Goal: Navigation & Orientation: Locate item on page

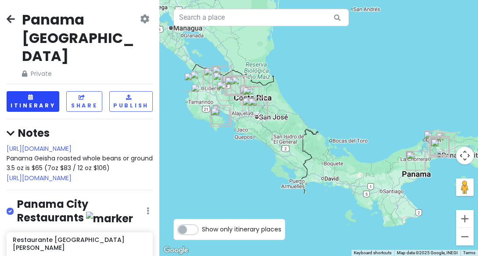
click at [30, 91] on button "Itinerary" at bounding box center [33, 101] width 53 height 21
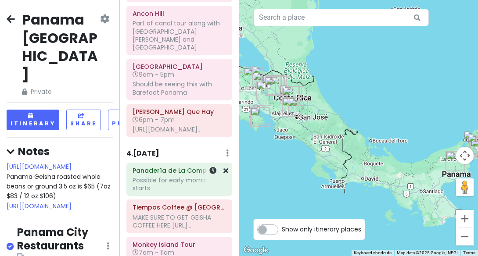
scroll to position [1185, 0]
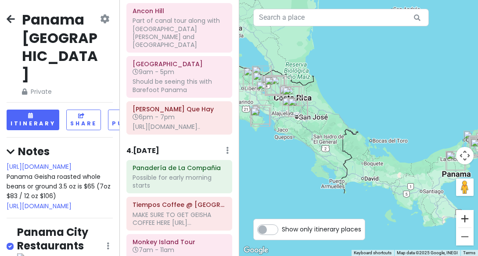
click at [465, 219] on button "Zoom in" at bounding box center [465, 219] width 18 height 18
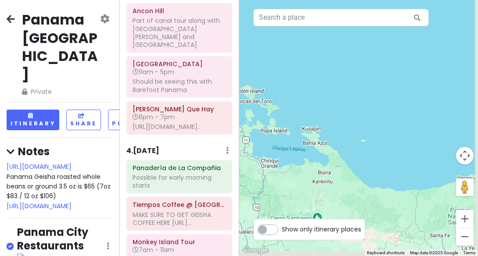
drag, startPoint x: 440, startPoint y: 199, endPoint x: 281, endPoint y: 115, distance: 179.5
click at [281, 115] on div at bounding box center [358, 128] width 239 height 256
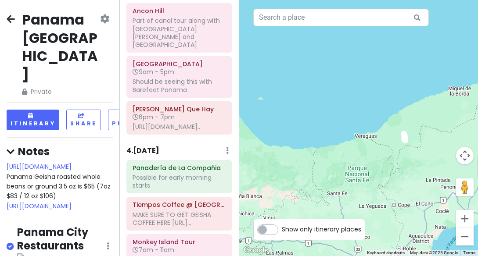
click at [225, 111] on div "[GEOGRAPHIC_DATA] [GEOGRAPHIC_DATA] Private Change Dates Make a Copy Delete Tri…" at bounding box center [239, 128] width 478 height 256
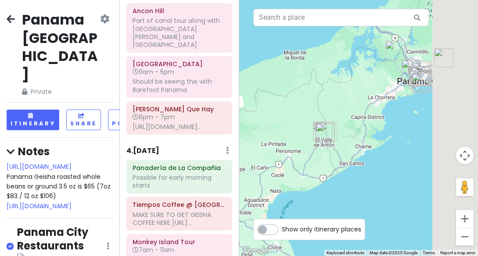
drag, startPoint x: 322, startPoint y: 148, endPoint x: 152, endPoint y: 137, distance: 170.5
click at [152, 137] on div "[GEOGRAPHIC_DATA] [GEOGRAPHIC_DATA] Private Change Dates Make a Copy Delete Tri…" at bounding box center [239, 128] width 478 height 256
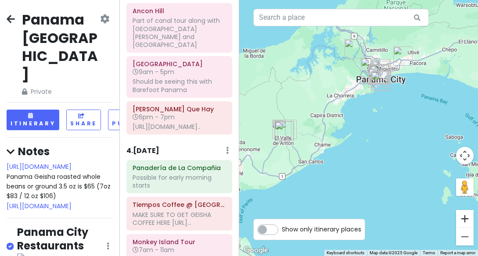
click at [461, 216] on button "Zoom in" at bounding box center [465, 219] width 18 height 18
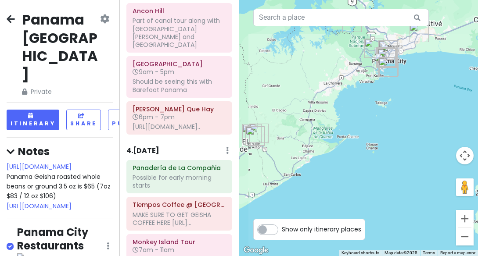
click at [461, 216] on button "Zoom in" at bounding box center [465, 219] width 18 height 18
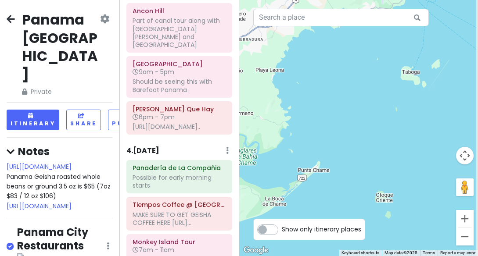
drag, startPoint x: 405, startPoint y: 102, endPoint x: 316, endPoint y: 219, distance: 147.3
click at [316, 219] on div at bounding box center [358, 128] width 239 height 256
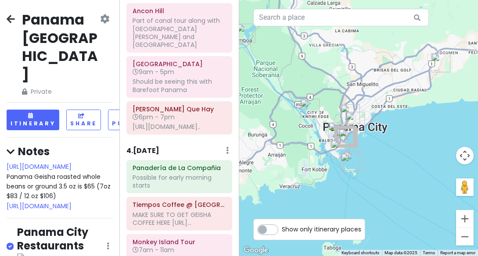
drag, startPoint x: 346, startPoint y: 189, endPoint x: 425, endPoint y: 147, distance: 89.2
click at [425, 147] on div at bounding box center [358, 128] width 239 height 256
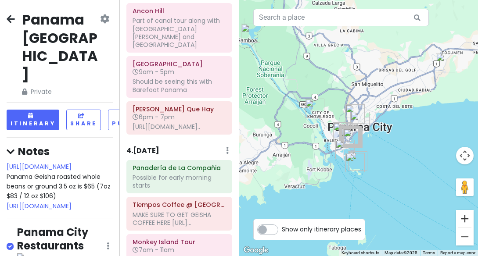
click at [462, 218] on button "Zoom in" at bounding box center [465, 219] width 18 height 18
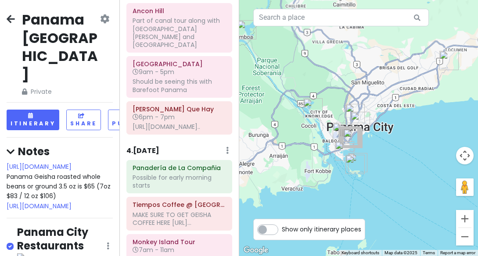
click at [462, 218] on button "Zoom in" at bounding box center [465, 219] width 18 height 18
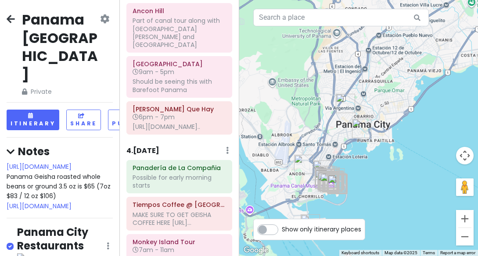
click at [462, 218] on button "Zoom in" at bounding box center [465, 219] width 18 height 18
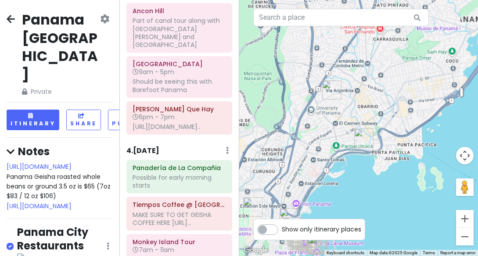
click at [462, 218] on button "Zoom in" at bounding box center [465, 219] width 18 height 18
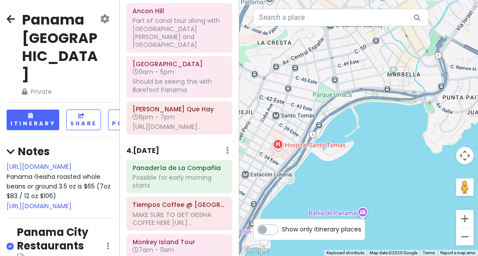
drag, startPoint x: 386, startPoint y: 217, endPoint x: 410, endPoint y: 82, distance: 136.8
click at [410, 82] on div at bounding box center [358, 128] width 239 height 256
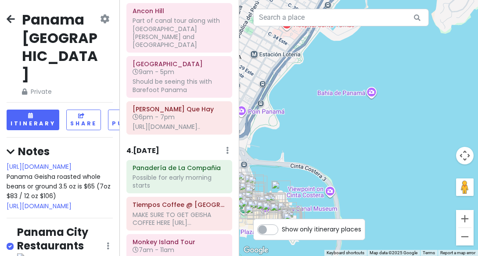
drag, startPoint x: 341, startPoint y: 152, endPoint x: 407, endPoint y: 84, distance: 95.2
click at [407, 84] on div at bounding box center [358, 128] width 239 height 256
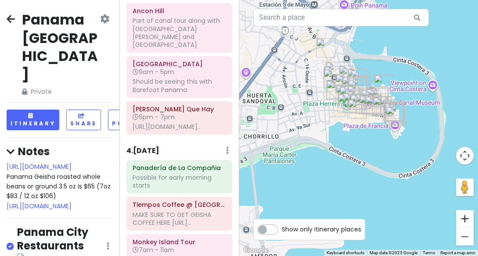
click at [463, 214] on button "Zoom in" at bounding box center [465, 219] width 18 height 18
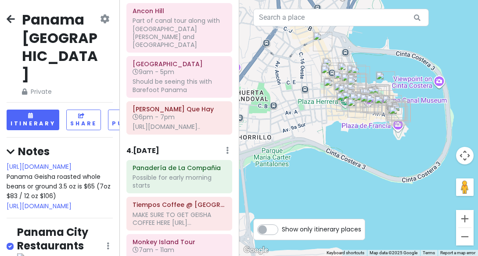
click at [463, 214] on button "Zoom in" at bounding box center [465, 219] width 18 height 18
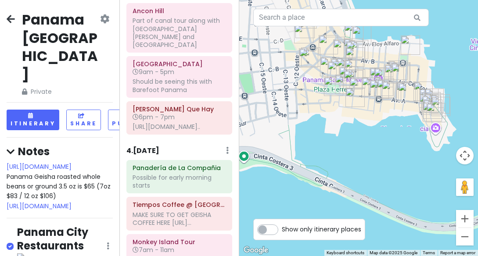
click at [463, 214] on button "Zoom in" at bounding box center [465, 219] width 18 height 18
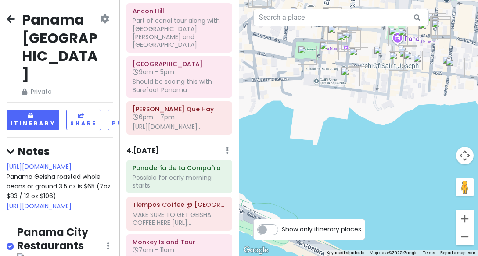
click at [463, 214] on button "Zoom in" at bounding box center [465, 219] width 18 height 18
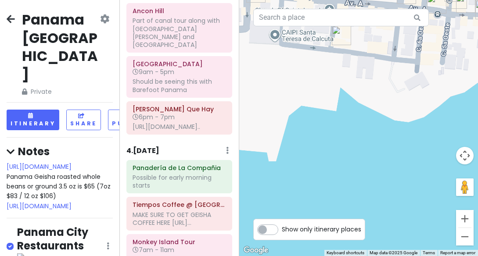
click at [463, 214] on button "Zoom in" at bounding box center [465, 219] width 18 height 18
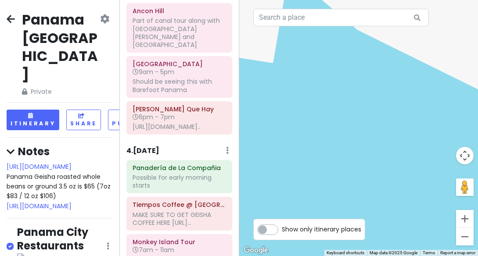
drag, startPoint x: 402, startPoint y: 125, endPoint x: 406, endPoint y: 142, distance: 18.2
click at [406, 142] on div at bounding box center [358, 128] width 239 height 256
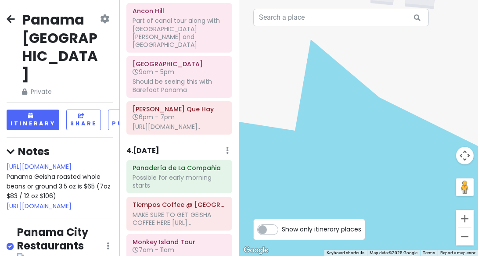
drag, startPoint x: 395, startPoint y: 99, endPoint x: 403, endPoint y: 207, distance: 109.1
click at [399, 196] on div at bounding box center [358, 128] width 239 height 256
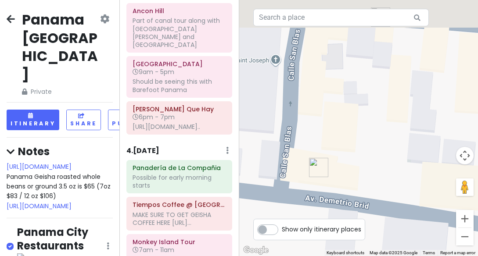
drag, startPoint x: 396, startPoint y: 174, endPoint x: 379, endPoint y: 253, distance: 81.1
click at [379, 251] on div "Keyboard shortcuts Map Data Map data ©2025 Google Map data ©2025 Google 10 m Cl…" at bounding box center [358, 128] width 239 height 256
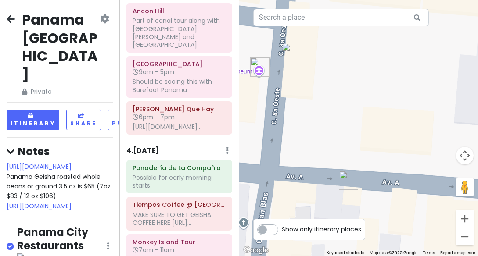
drag, startPoint x: 385, startPoint y: 203, endPoint x: 381, endPoint y: 253, distance: 50.1
click at [381, 253] on div "Keyboard shortcuts Map Data Map data ©2025 Google Map data ©2025 Google 10 m Cl…" at bounding box center [358, 128] width 239 height 256
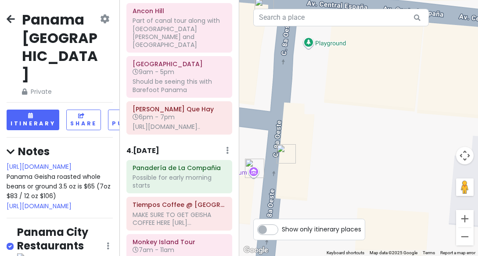
drag, startPoint x: 382, startPoint y: 170, endPoint x: 379, endPoint y: 242, distance: 71.5
click at [379, 238] on div at bounding box center [358, 128] width 239 height 256
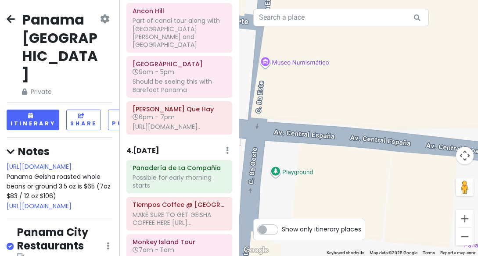
drag, startPoint x: 379, startPoint y: 193, endPoint x: 326, endPoint y: 253, distance: 79.8
click at [326, 253] on div "Keyboard shortcuts Map Data Map data ©2025 Google Map data ©2025 Google 10 m Cl…" at bounding box center [358, 128] width 239 height 256
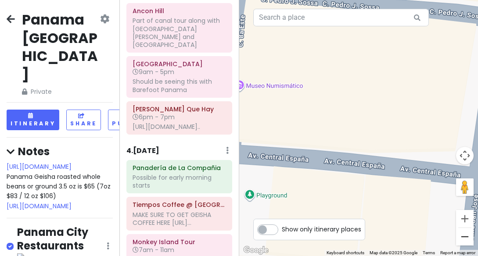
click at [467, 234] on button "Zoom out" at bounding box center [465, 237] width 18 height 18
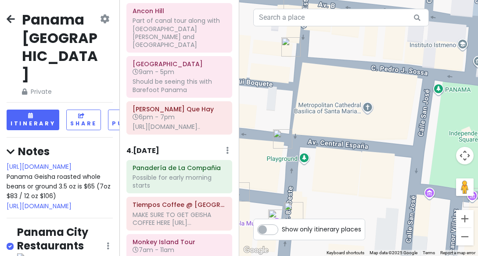
click at [467, 234] on button "Zoom out" at bounding box center [465, 237] width 18 height 18
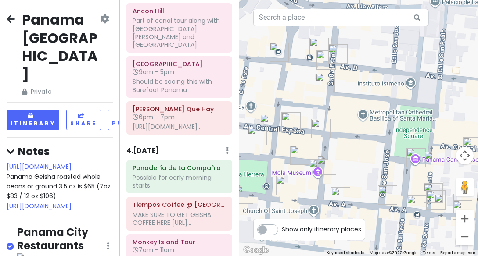
click at [298, 152] on img "Fonda Lo Que Hay" at bounding box center [299, 155] width 19 height 19
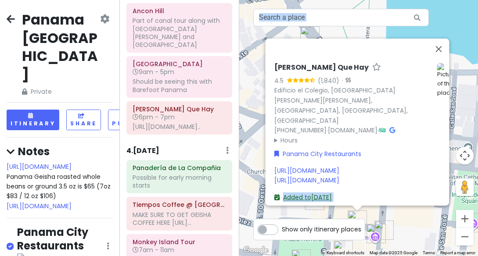
drag, startPoint x: 324, startPoint y: 220, endPoint x: 283, endPoint y: 190, distance: 50.6
click at [283, 190] on div "← Move left → Move right ↑ Move up ↓ Move down + Zoom in - Zoom out Home Jump l…" at bounding box center [358, 128] width 239 height 256
click at [385, 228] on img "Mola Museum" at bounding box center [375, 233] width 19 height 19
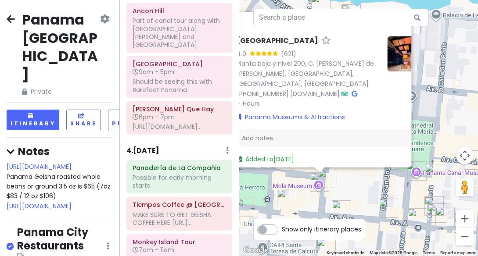
drag, startPoint x: 404, startPoint y: 229, endPoint x: 366, endPoint y: 188, distance: 55.9
click at [366, 188] on div "[GEOGRAPHIC_DATA] 4.9 (621) Planta baja y nivel 200, [STREET_ADDRESS][PERSON_NA…" at bounding box center [358, 128] width 239 height 256
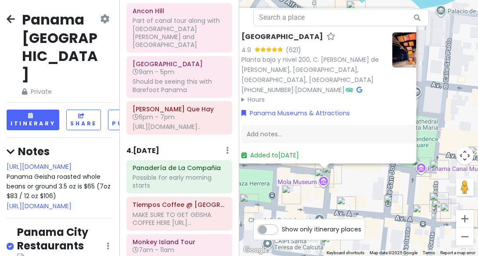
click at [332, 241] on img "CascoMar" at bounding box center [330, 243] width 19 height 19
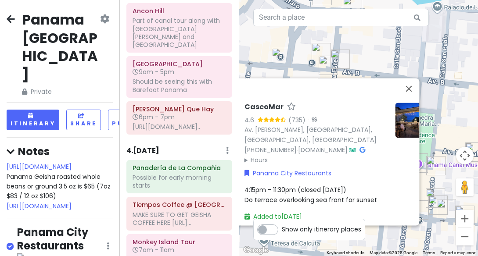
drag, startPoint x: 386, startPoint y: 224, endPoint x: 355, endPoint y: 243, distance: 36.5
click at [355, 243] on div "CascoMar 4.6 (735) · Av. [PERSON_NAME], [GEOGRAPHIC_DATA], [GEOGRAPHIC_DATA], […" at bounding box center [358, 128] width 239 height 256
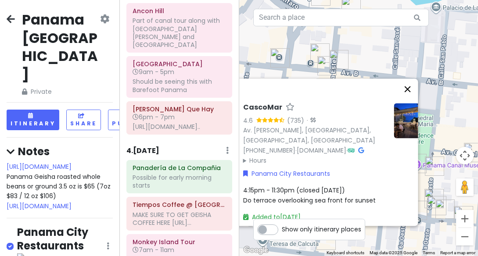
click at [408, 88] on button "Close" at bounding box center [406, 88] width 21 height 21
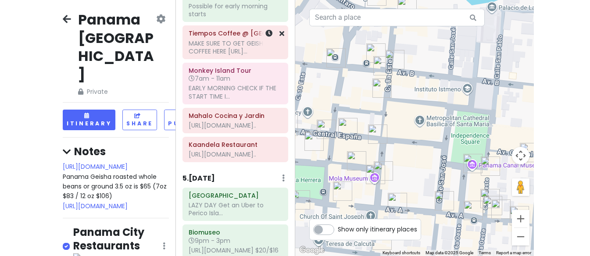
scroll to position [1530, 0]
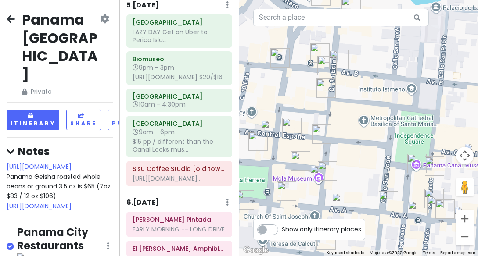
click at [328, 171] on img "Mola Museum" at bounding box center [319, 174] width 19 height 19
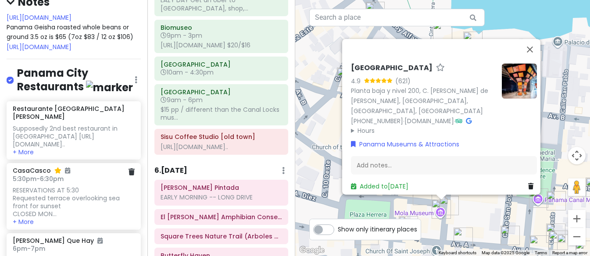
scroll to position [159, 0]
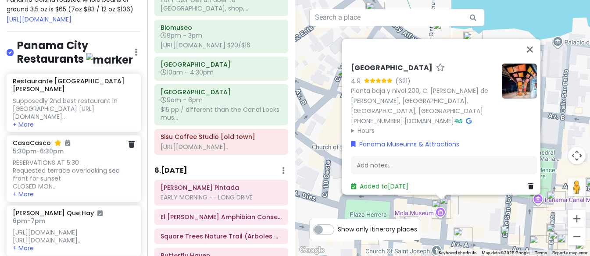
click at [55, 168] on div "RESERVATIONS AT 5:30 Requested terrace overlooking sea front for sunset CLOSED …" at bounding box center [73, 175] width 121 height 32
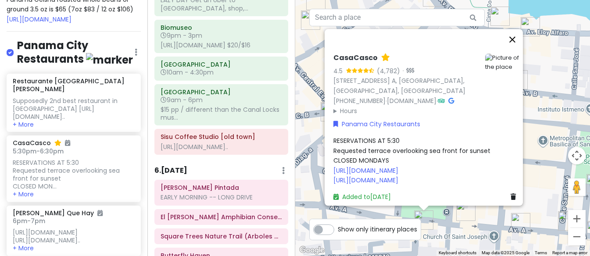
click at [477, 35] on button "Close" at bounding box center [512, 39] width 21 height 21
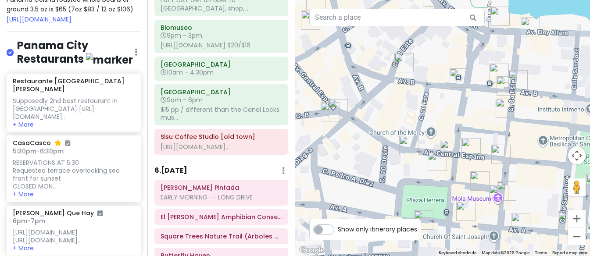
click at [463, 212] on img "Lumaca | Casco Antiguo" at bounding box center [465, 211] width 19 height 19
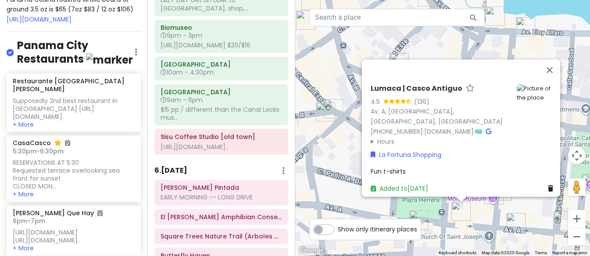
click at [477, 224] on img "ALESSI JOYEROS" at bounding box center [515, 222] width 19 height 19
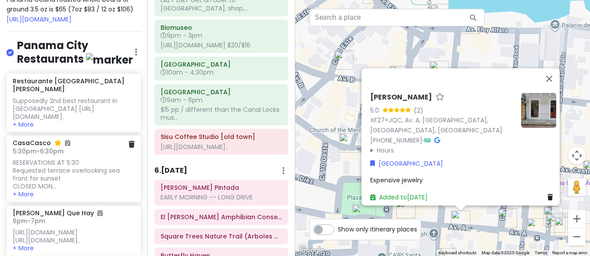
click at [86, 165] on div "RESERVATIONS AT 5:30 Requested terrace overlooking sea front for sunset CLOSED …" at bounding box center [73, 175] width 121 height 32
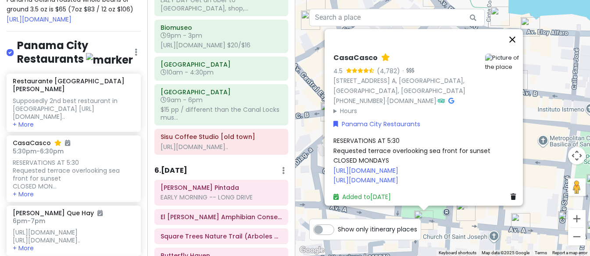
click at [477, 38] on button "Close" at bounding box center [512, 39] width 21 height 21
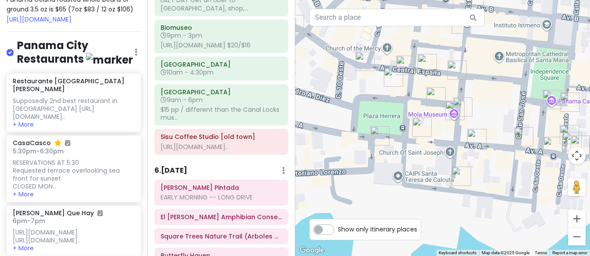
drag, startPoint x: 467, startPoint y: 236, endPoint x: 422, endPoint y: 151, distance: 96.5
click at [422, 151] on div at bounding box center [442, 128] width 295 height 256
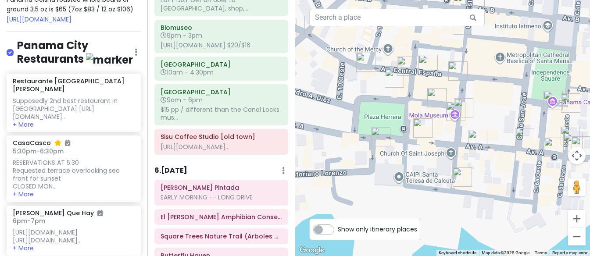
click at [477, 146] on img "Casa Latina Panamá" at bounding box center [553, 147] width 19 height 19
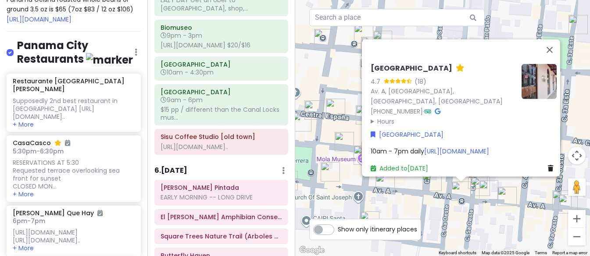
click at [473, 185] on img "La Casa del Sombrero" at bounding box center [480, 186] width 19 height 19
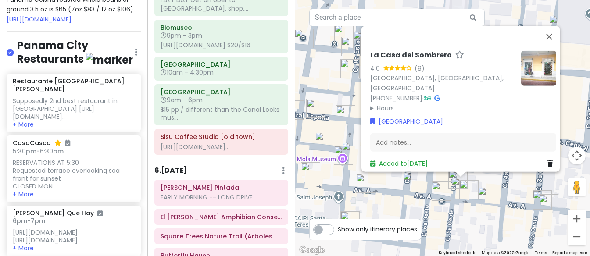
click at [370, 105] on summary "Hours" at bounding box center [442, 108] width 144 height 10
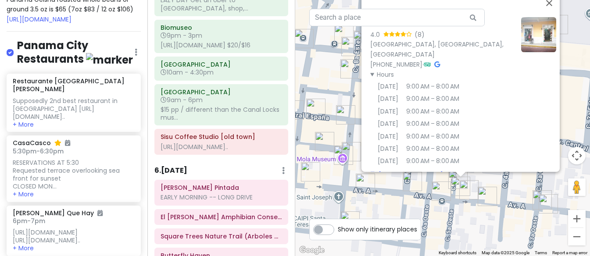
click at [467, 194] on img "Guineo Panama" at bounding box center [468, 189] width 19 height 19
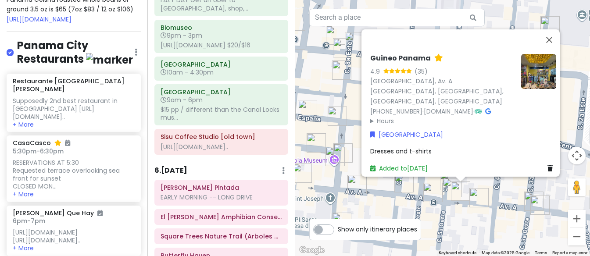
click at [370, 116] on summary "Hours" at bounding box center [442, 121] width 144 height 10
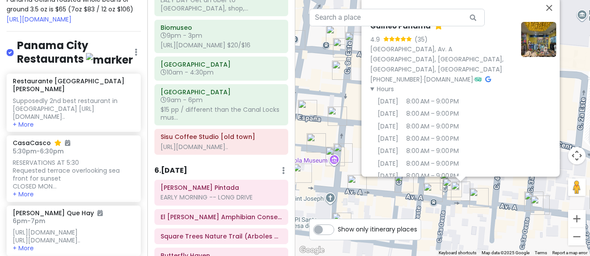
click at [447, 188] on img "La Casa del Sombrero" at bounding box center [451, 187] width 19 height 19
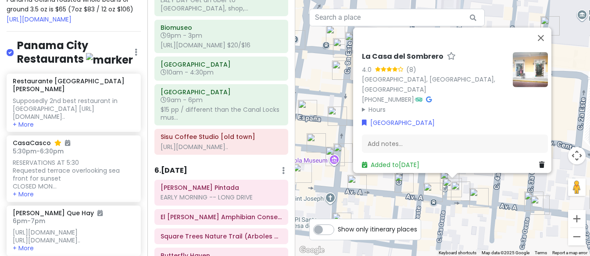
click at [362, 105] on summary "Hours" at bounding box center [434, 109] width 144 height 10
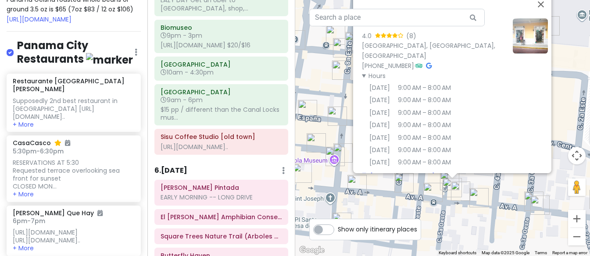
click at [444, 175] on img "Artesanía Valerie" at bounding box center [449, 180] width 19 height 19
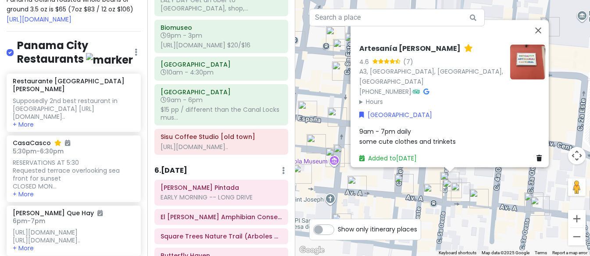
click at [359, 97] on summary "Hours" at bounding box center [431, 102] width 144 height 10
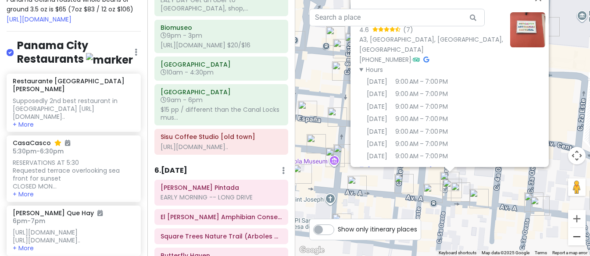
click at [477, 237] on button "Zoom out" at bounding box center [577, 237] width 18 height 18
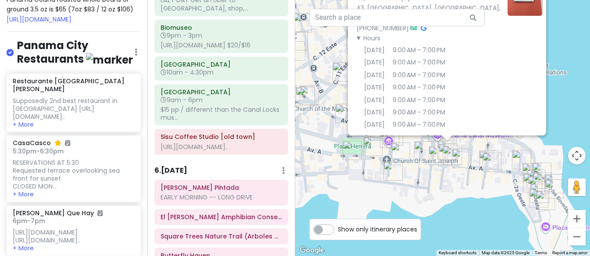
click at [477, 237] on button "Zoom out" at bounding box center [577, 237] width 18 height 18
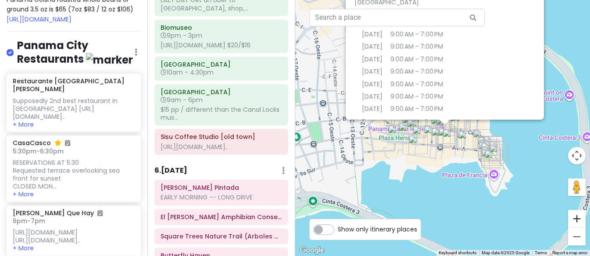
click at [477, 219] on button "Zoom in" at bounding box center [577, 219] width 18 height 18
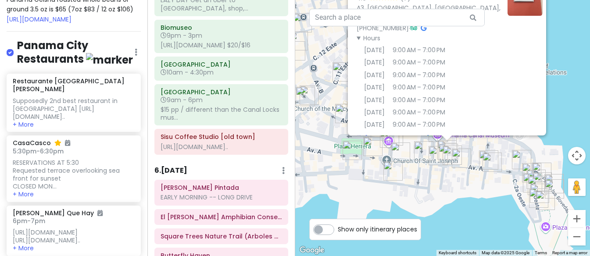
click at [477, 221] on div "Artesanía [PERSON_NAME] 4.6 (7) A3, [GEOGRAPHIC_DATA], [GEOGRAPHIC_DATA], [GEOG…" at bounding box center [442, 128] width 295 height 256
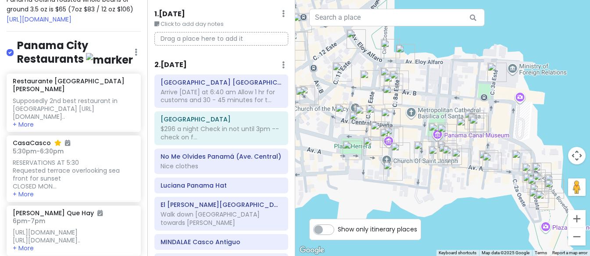
scroll to position [27, 0]
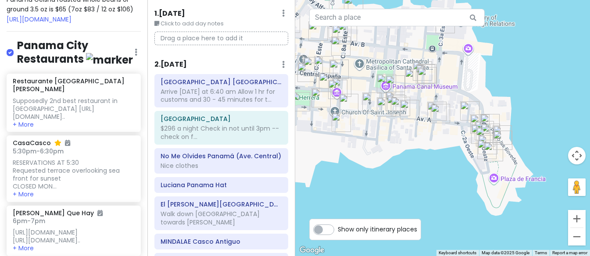
drag, startPoint x: 483, startPoint y: 225, endPoint x: 429, endPoint y: 174, distance: 74.1
click at [429, 174] on div at bounding box center [442, 128] width 295 height 256
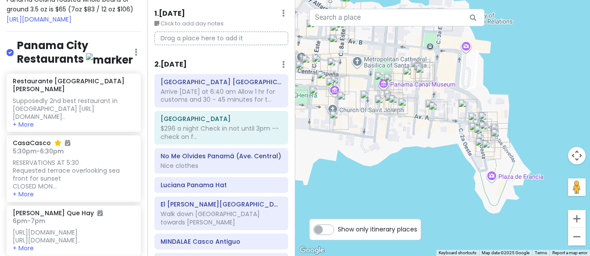
click at [477, 167] on div at bounding box center [442, 128] width 295 height 256
click at [477, 212] on button "Zoom in" at bounding box center [577, 219] width 18 height 18
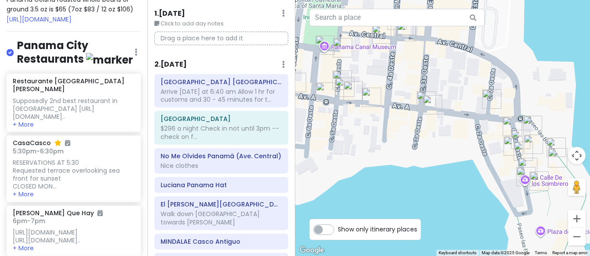
click at [477, 212] on button "Zoom in" at bounding box center [577, 219] width 18 height 18
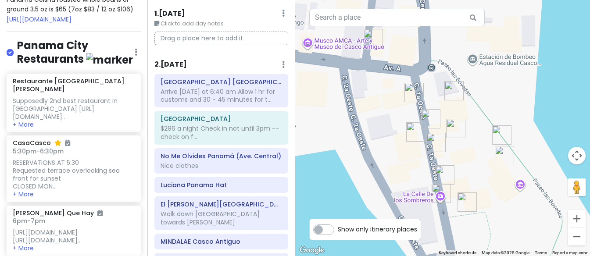
drag, startPoint x: 488, startPoint y: 205, endPoint x: 320, endPoint y: 164, distance: 173.5
click at [320, 164] on div at bounding box center [442, 128] width 295 height 256
